Goal: Task Accomplishment & Management: Manage account settings

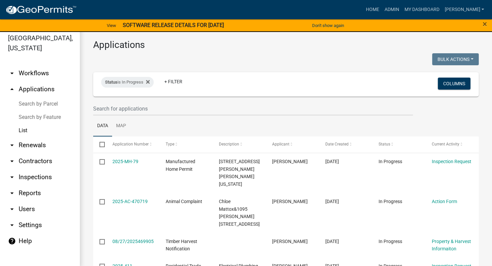
scroll to position [8, 0]
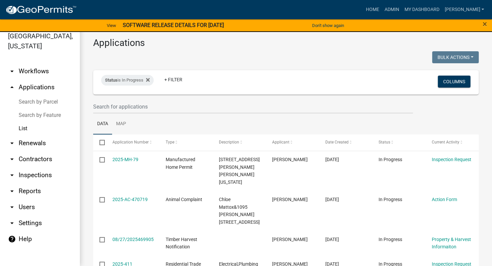
click at [33, 211] on link "arrow_drop_down Users" at bounding box center [40, 207] width 80 height 16
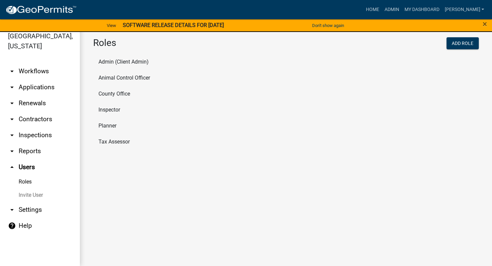
click at [115, 138] on li "Tax Assessor" at bounding box center [286, 142] width 386 height 16
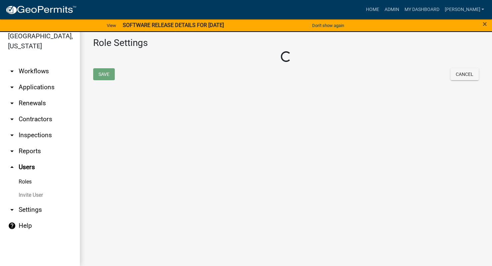
select select "1: green"
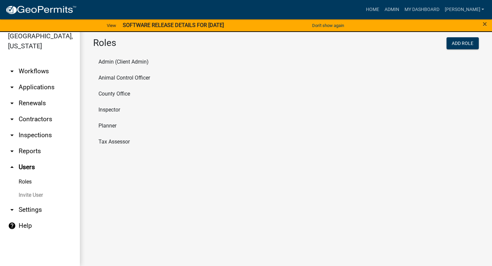
click at [115, 129] on li "Planner" at bounding box center [286, 126] width 386 height 16
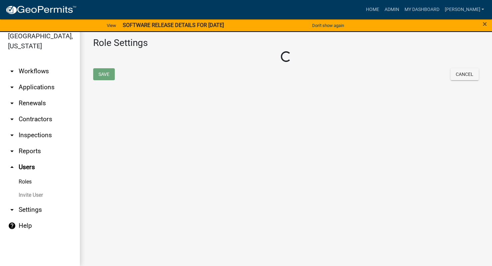
select select "6: light-blue"
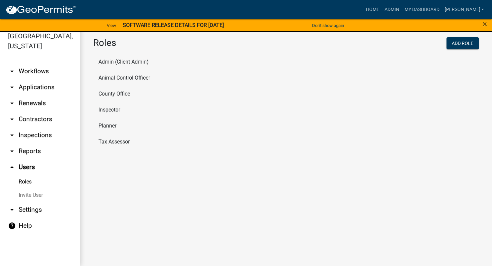
click at [109, 108] on li "Inspector" at bounding box center [286, 110] width 386 height 16
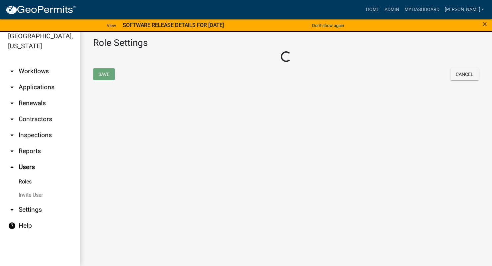
select select "2: yellow"
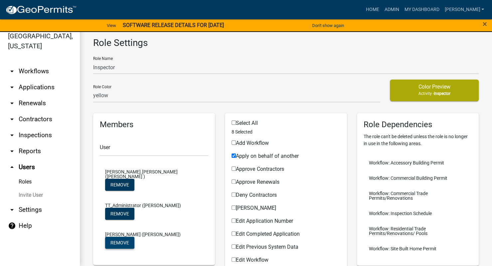
click at [134, 237] on button "Remove" at bounding box center [119, 243] width 29 height 12
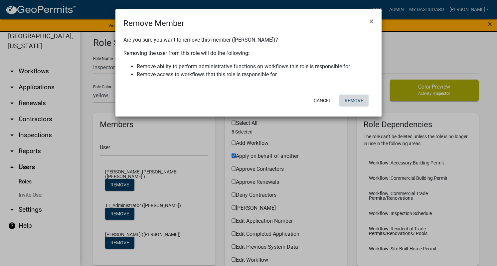
click at [357, 102] on button "Remove" at bounding box center [353, 100] width 29 height 12
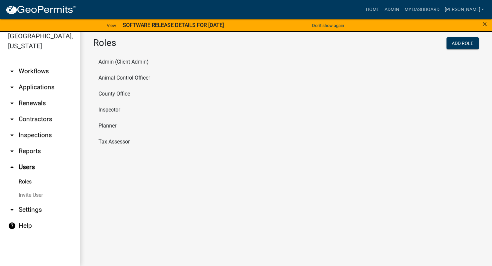
click at [113, 89] on li "County Office" at bounding box center [286, 94] width 386 height 16
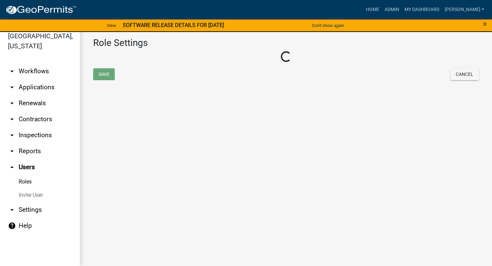
select select "3: orange"
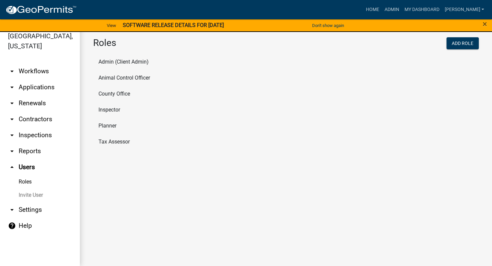
click at [110, 80] on li "Animal Control Officer" at bounding box center [286, 78] width 386 height 16
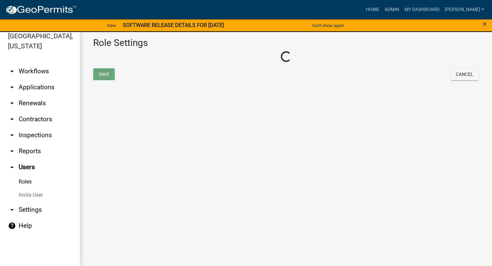
select select "5: purple"
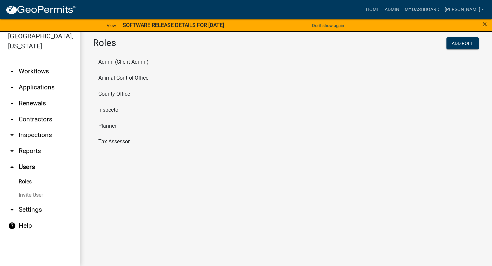
click at [107, 62] on li "Admin (Client Admin)" at bounding box center [286, 62] width 386 height 16
select select "4: red"
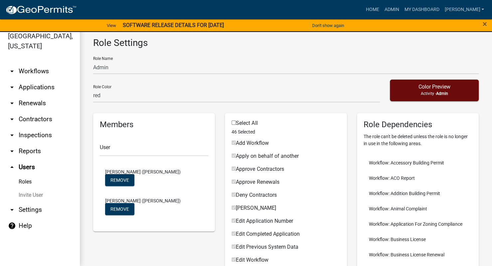
click at [34, 208] on link "arrow_drop_down Settings" at bounding box center [40, 210] width 80 height 16
select select "GA"
select select "Eastern Standard Time"
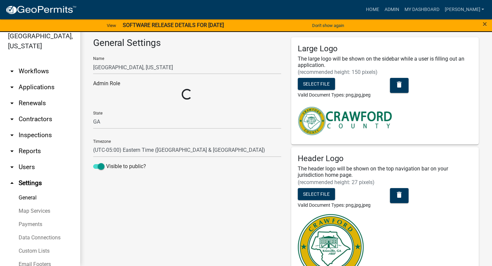
select select "a5a2edd3-d5f0-4059-aea5-44f7af435aad"
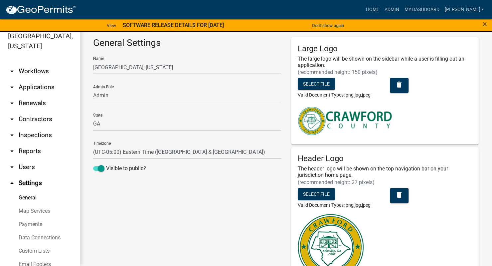
click at [39, 135] on link "arrow_drop_down Inspections" at bounding box center [40, 135] width 80 height 16
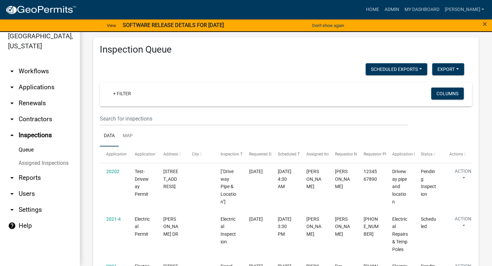
click at [30, 195] on link "arrow_drop_down Users" at bounding box center [40, 194] width 80 height 16
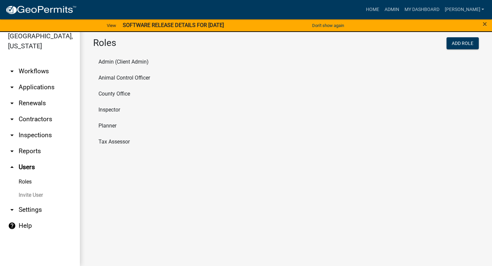
click at [114, 109] on li "Inspector" at bounding box center [286, 110] width 386 height 16
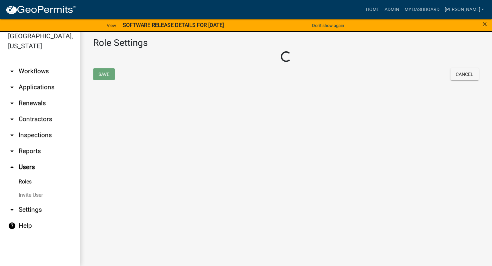
select select "2: yellow"
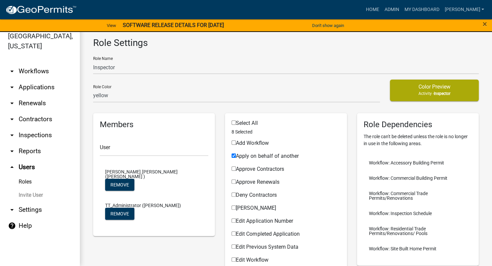
click at [32, 198] on link "Invite User" at bounding box center [40, 194] width 80 height 13
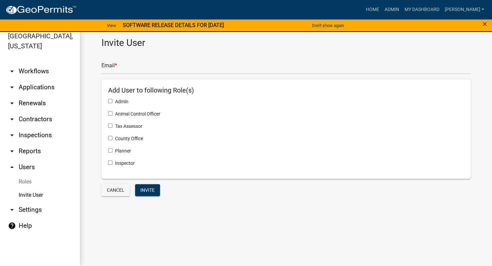
click at [30, 180] on link "Roles" at bounding box center [40, 181] width 80 height 13
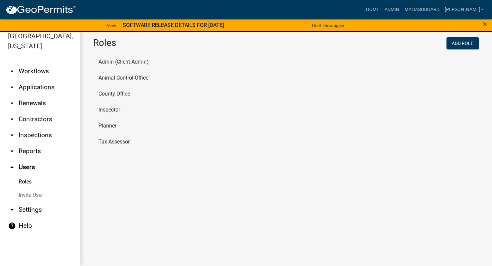
click at [110, 112] on li "Inspector" at bounding box center [286, 110] width 386 height 16
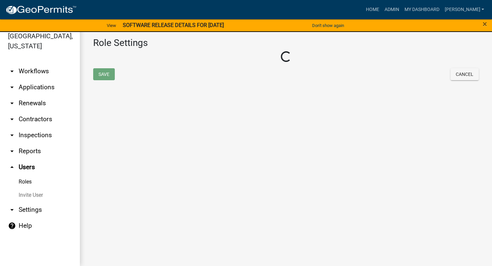
select select "2: yellow"
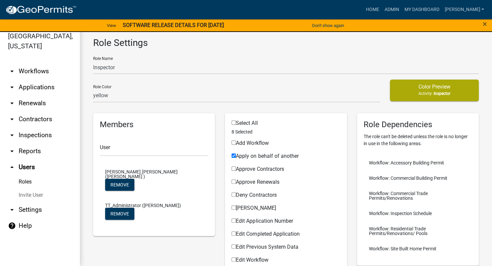
click at [33, 196] on link "Invite User" at bounding box center [40, 194] width 80 height 13
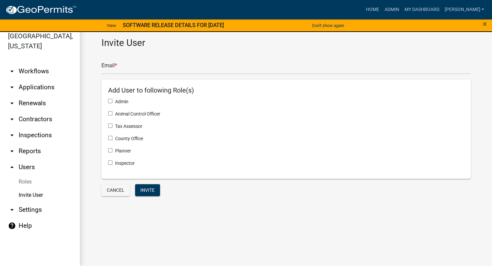
click at [29, 166] on link "arrow_drop_up Users" at bounding box center [40, 167] width 80 height 16
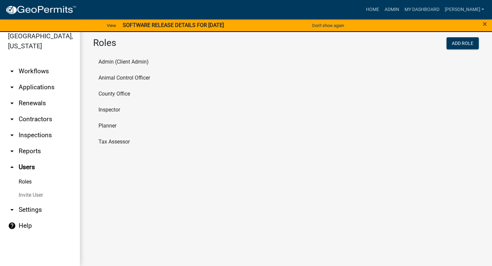
click at [113, 110] on li "Inspector" at bounding box center [286, 110] width 386 height 16
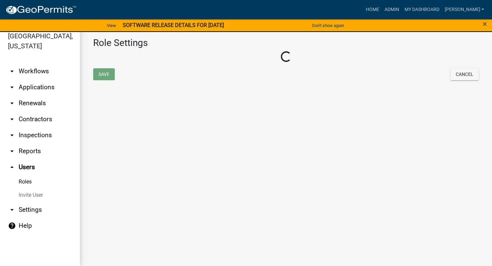
select select "2: yellow"
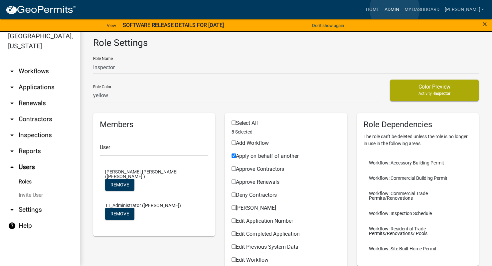
click at [395, 9] on link "Admin" at bounding box center [392, 9] width 20 height 13
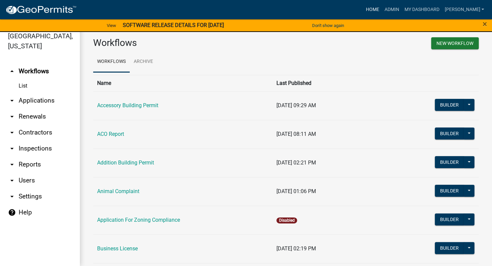
click at [382, 10] on link "Home" at bounding box center [372, 9] width 19 height 13
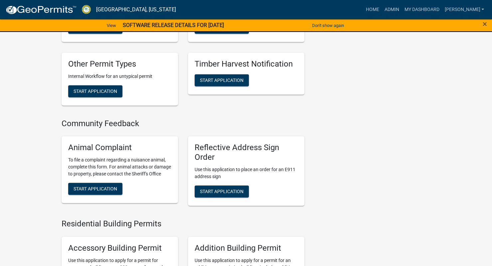
scroll to position [399, 0]
